Goal: Task Accomplishment & Management: Use online tool/utility

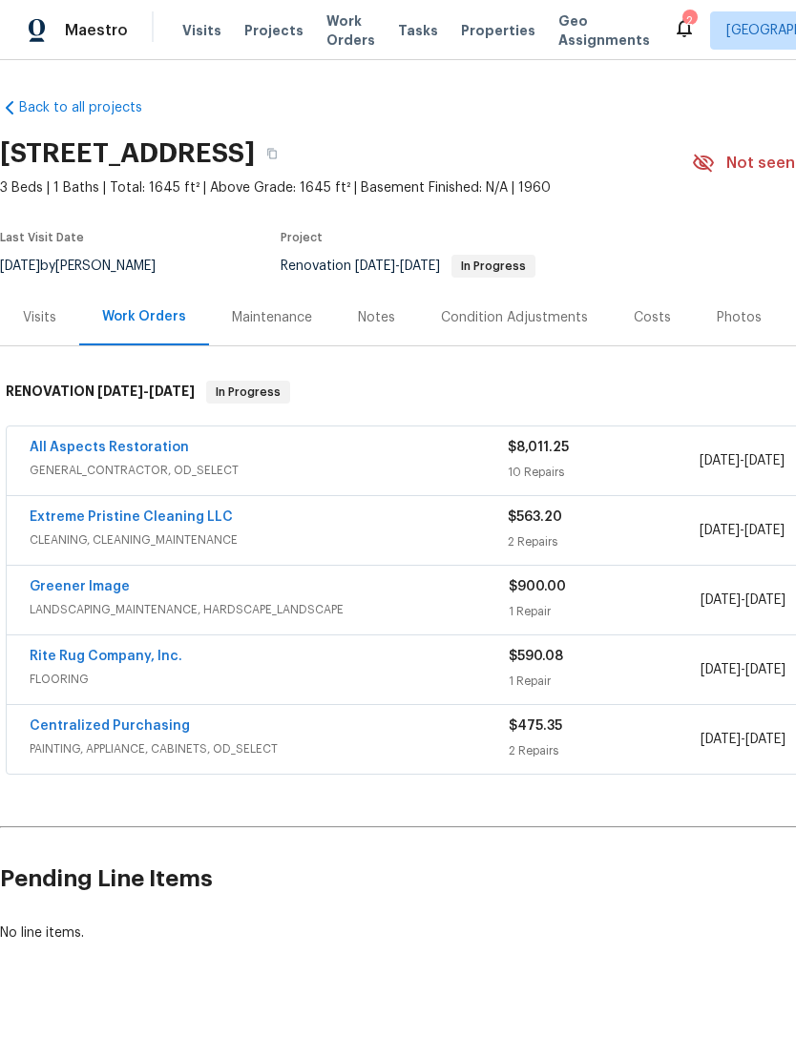
click at [71, 448] on link "All Aspects Restoration" at bounding box center [109, 447] width 159 height 13
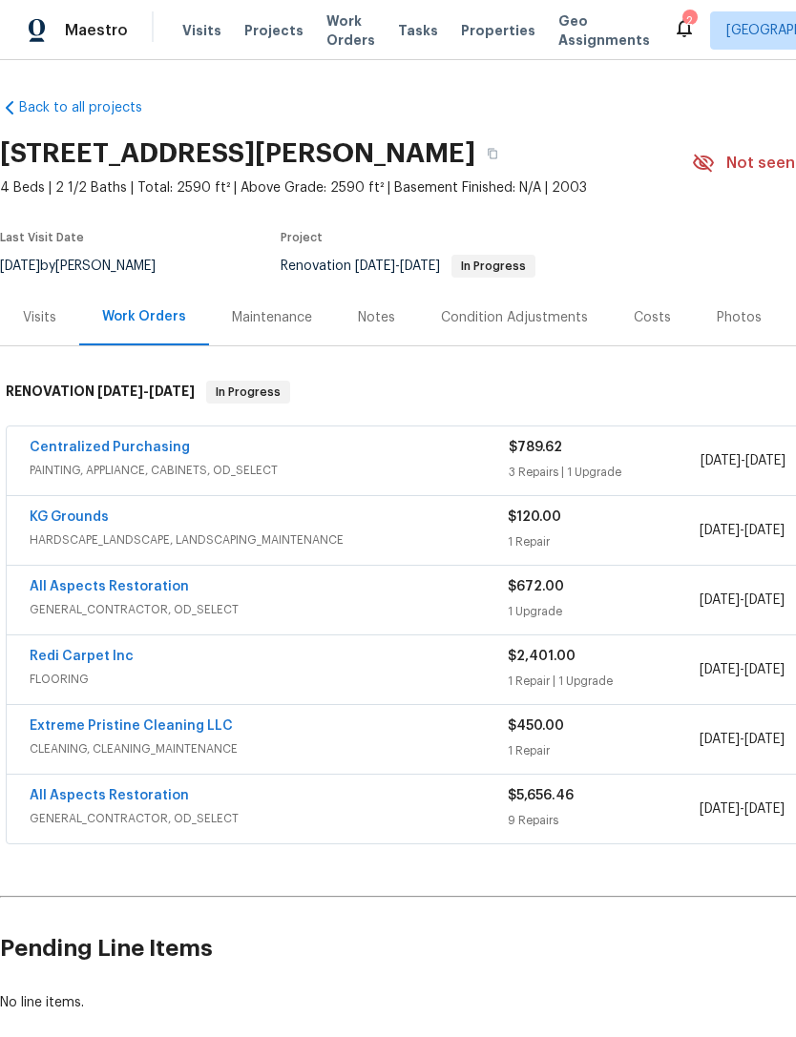
click at [71, 793] on link "All Aspects Restoration" at bounding box center [109, 795] width 159 height 13
click at [83, 588] on link "All Aspects Restoration" at bounding box center [109, 586] width 159 height 13
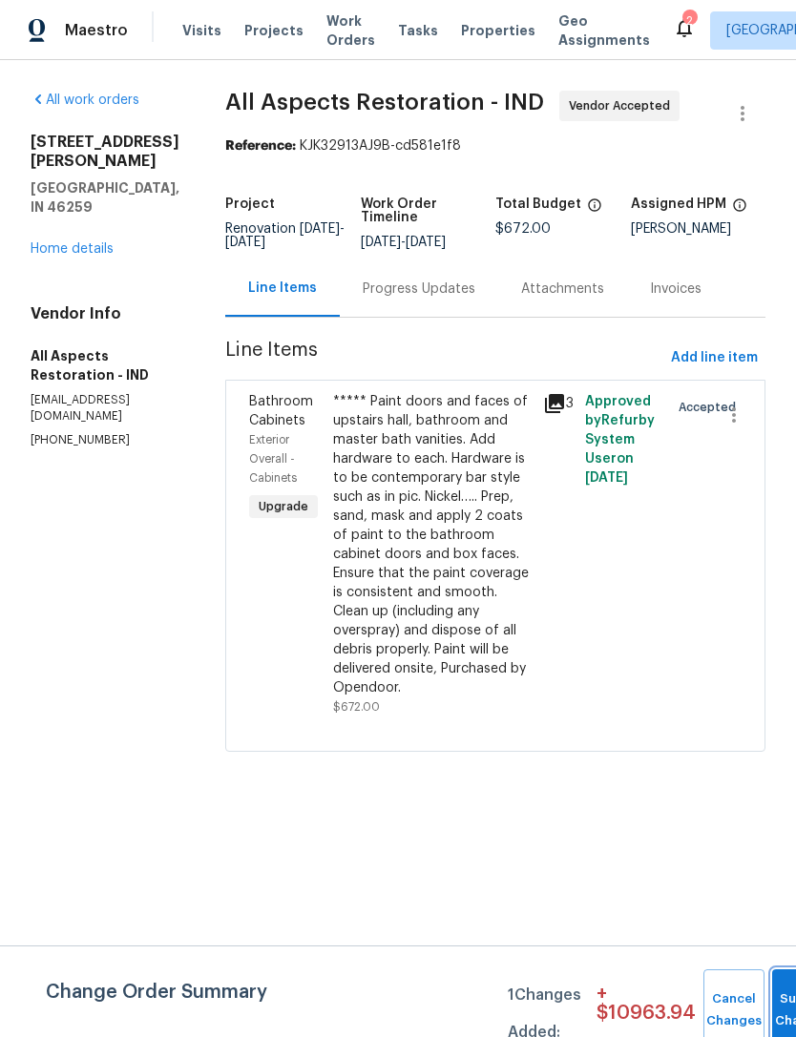
click at [782, 1010] on span "Submit Changes" at bounding box center [803, 1011] width 42 height 44
